Goal: Task Accomplishment & Management: Use online tool/utility

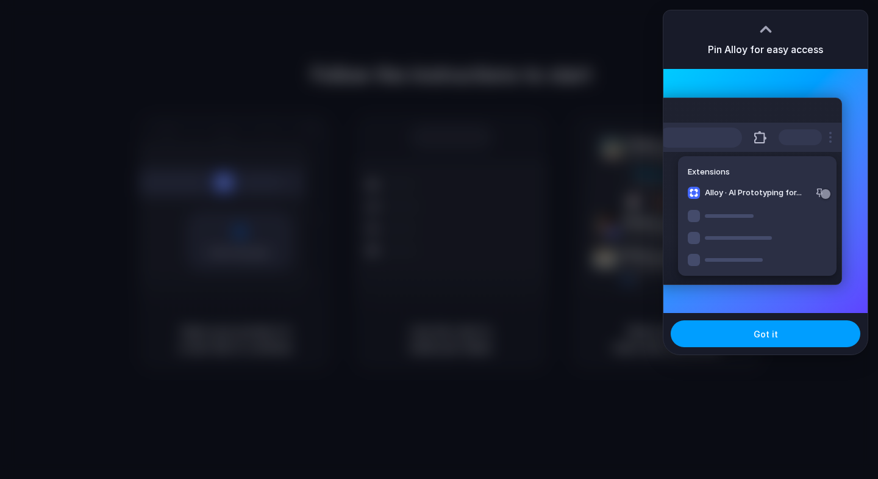
click at [772, 340] on span "Got it" at bounding box center [766, 334] width 24 height 13
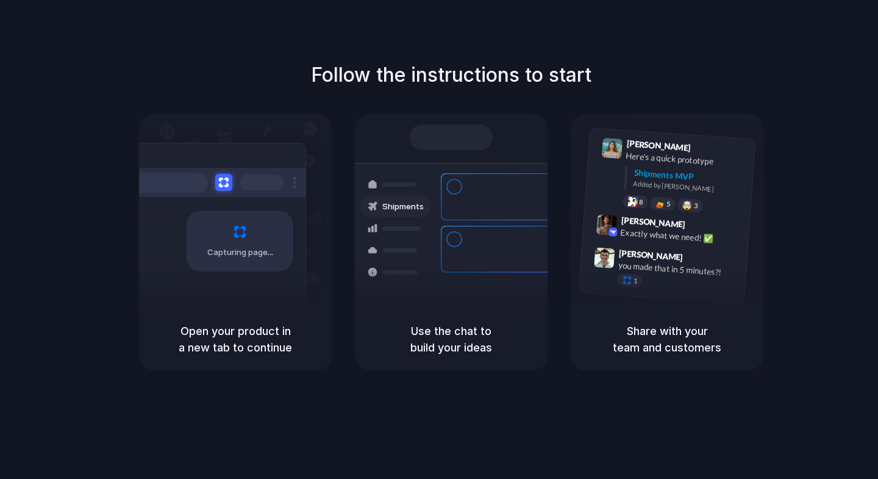
click at [484, 249] on div "Container from Shanghai 40ft • ETA Dec 28 • In transit Express delivery to NYC …" at bounding box center [495, 248] width 129 height 171
click at [579, 451] on div "Follow the instructions to start Capturing page Open your product in a new tab …" at bounding box center [451, 251] width 903 height 503
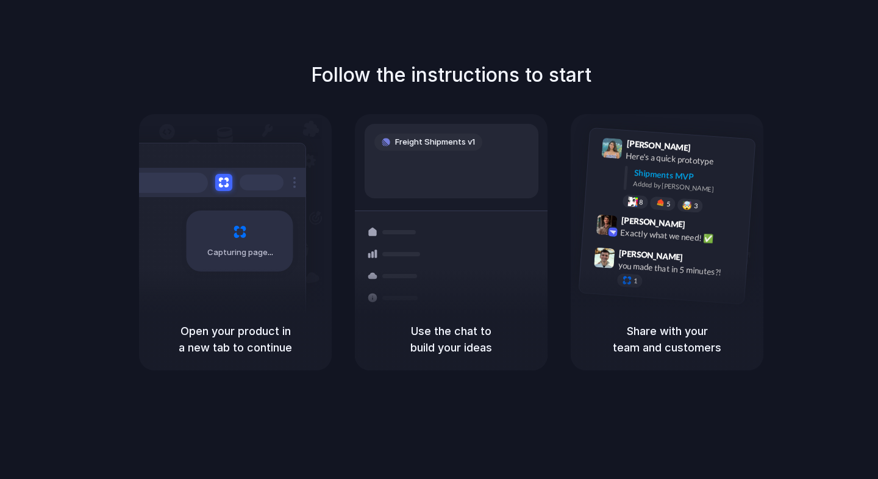
click at [715, 62] on div "Follow the instructions to start Capturing page Open your product in a new tab …" at bounding box center [451, 215] width 878 height 310
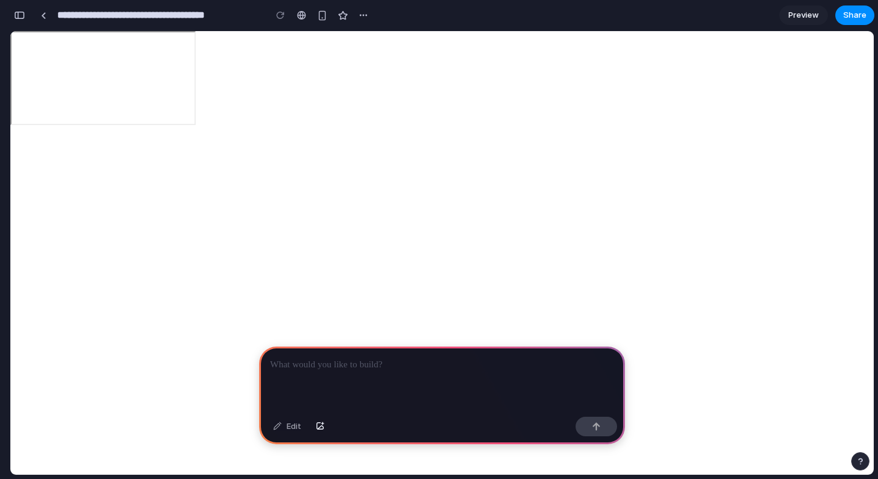
click at [328, 380] on div at bounding box center [442, 378] width 366 height 65
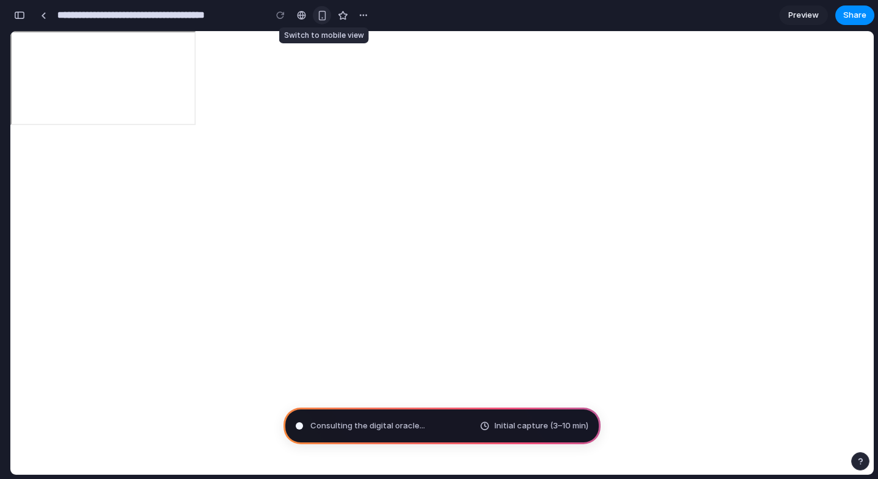
click at [322, 20] on div "button" at bounding box center [322, 15] width 10 height 10
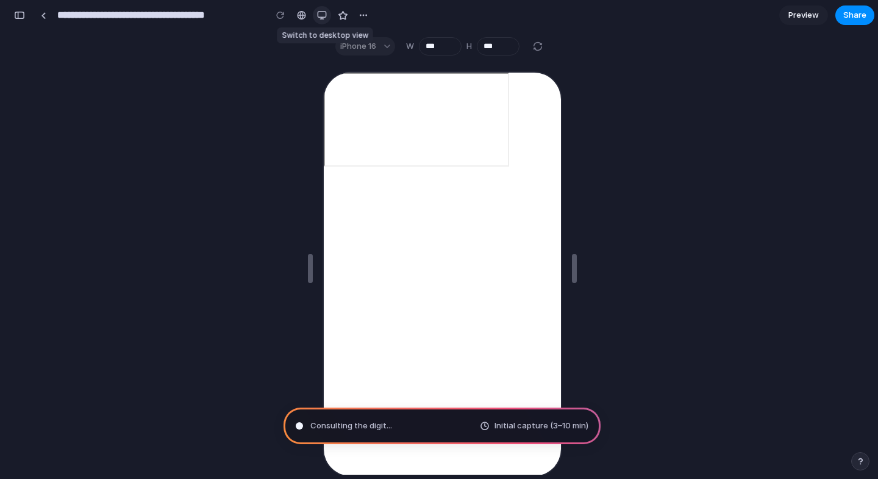
click at [322, 20] on div "button" at bounding box center [322, 15] width 10 height 10
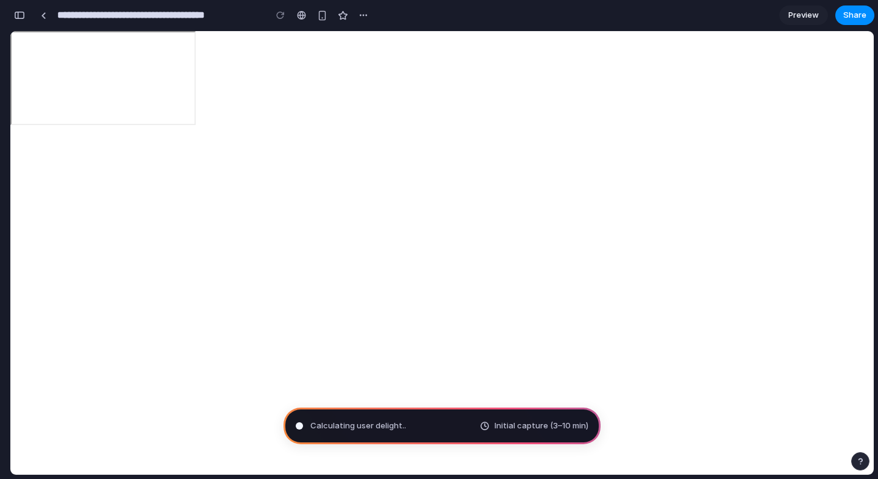
click at [437, 432] on div "Calculating user delight .. Initial capture (3–10 min)" at bounding box center [442, 425] width 317 height 37
click at [371, 426] on span "Calculating user delight .." at bounding box center [358, 426] width 96 height 12
